Goal: Transaction & Acquisition: Purchase product/service

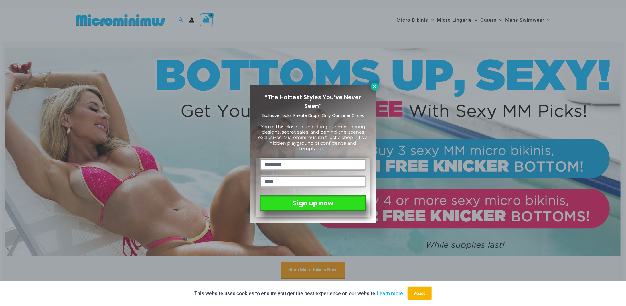
click at [374, 85] on icon at bounding box center [374, 86] width 5 height 5
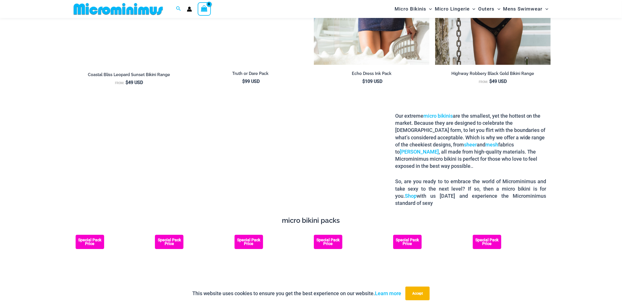
scroll to position [794, 0]
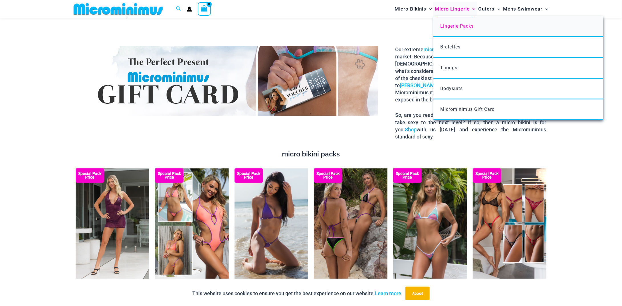
drag, startPoint x: 459, startPoint y: 27, endPoint x: 469, endPoint y: 20, distance: 11.6
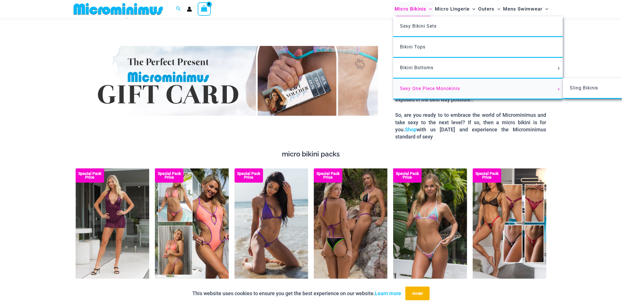
click at [414, 89] on span "Sexy One Piece Monokinis" at bounding box center [430, 88] width 60 height 5
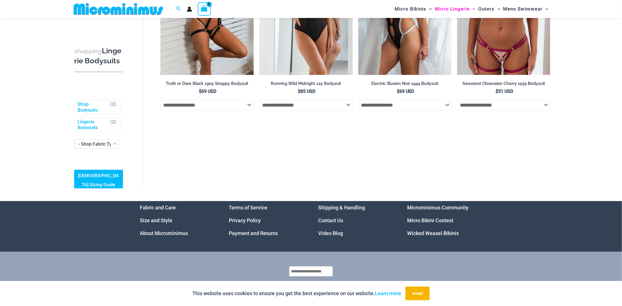
scroll to position [153, 0]
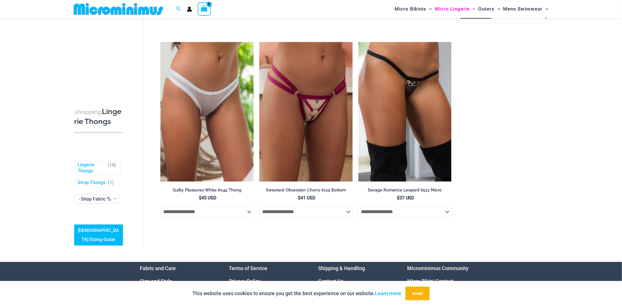
scroll to position [695, 0]
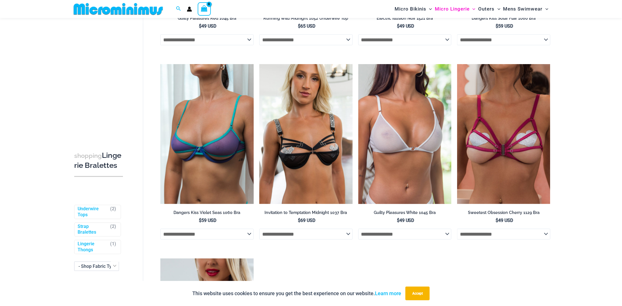
scroll to position [497, 0]
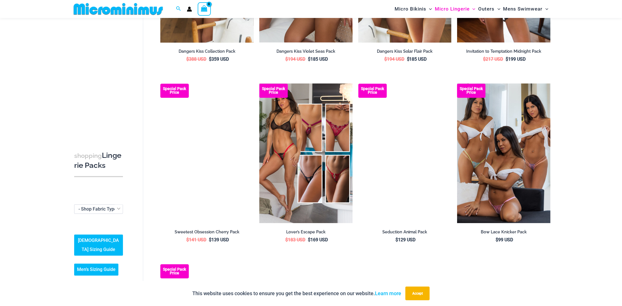
scroll to position [527, 0]
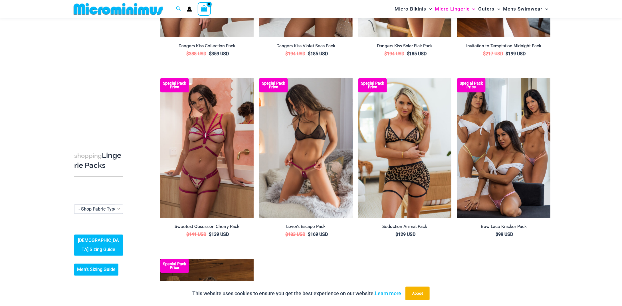
click at [340, 123] on img at bounding box center [305, 148] width 93 height 140
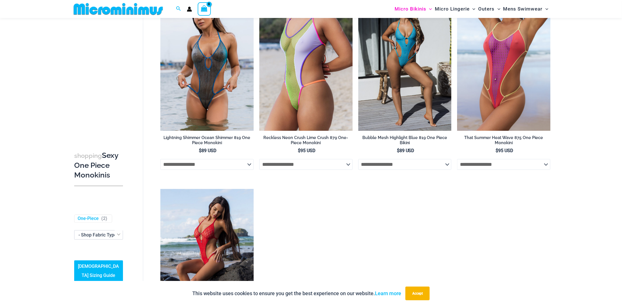
scroll to position [994, 0]
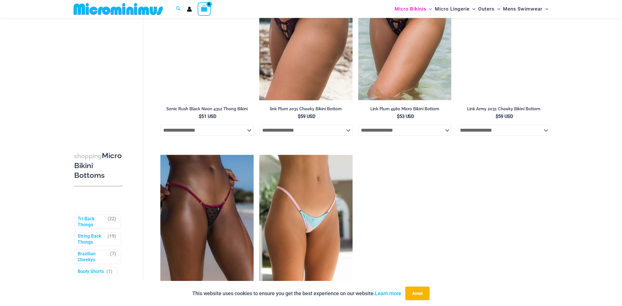
scroll to position [1749, 0]
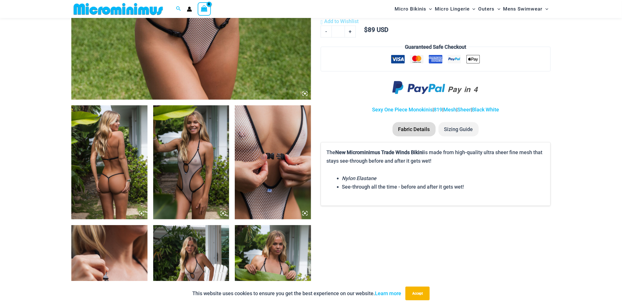
scroll to position [461, 0]
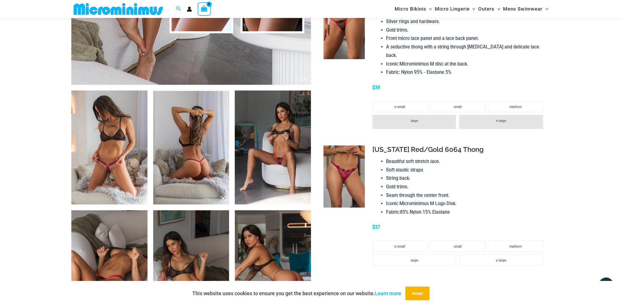
scroll to position [393, 0]
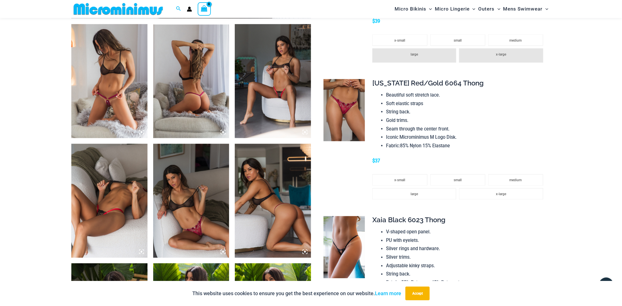
click at [192, 225] on img at bounding box center [191, 201] width 76 height 114
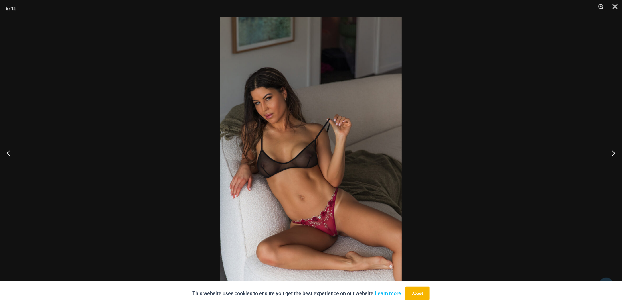
click at [336, 230] on img at bounding box center [310, 153] width 181 height 272
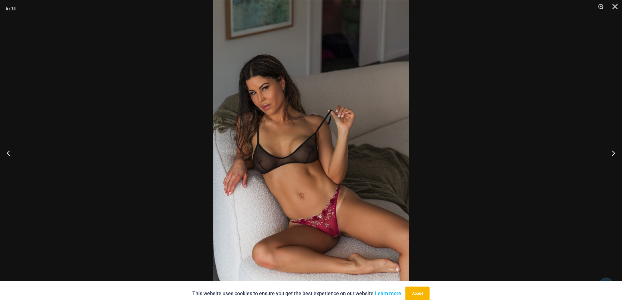
click at [336, 230] on img at bounding box center [311, 147] width 196 height 294
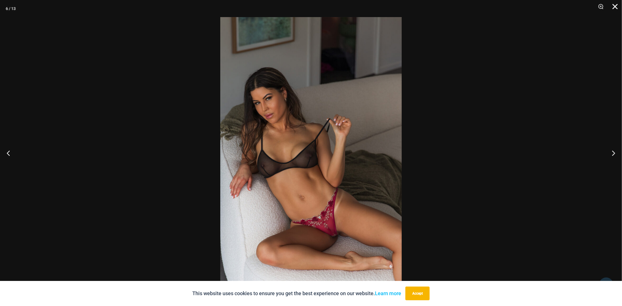
click at [618, 9] on button "Close" at bounding box center [613, 8] width 14 height 17
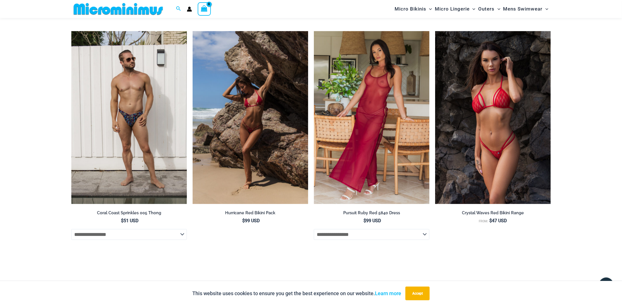
scroll to position [2057, 0]
